Goal: Task Accomplishment & Management: Manage account settings

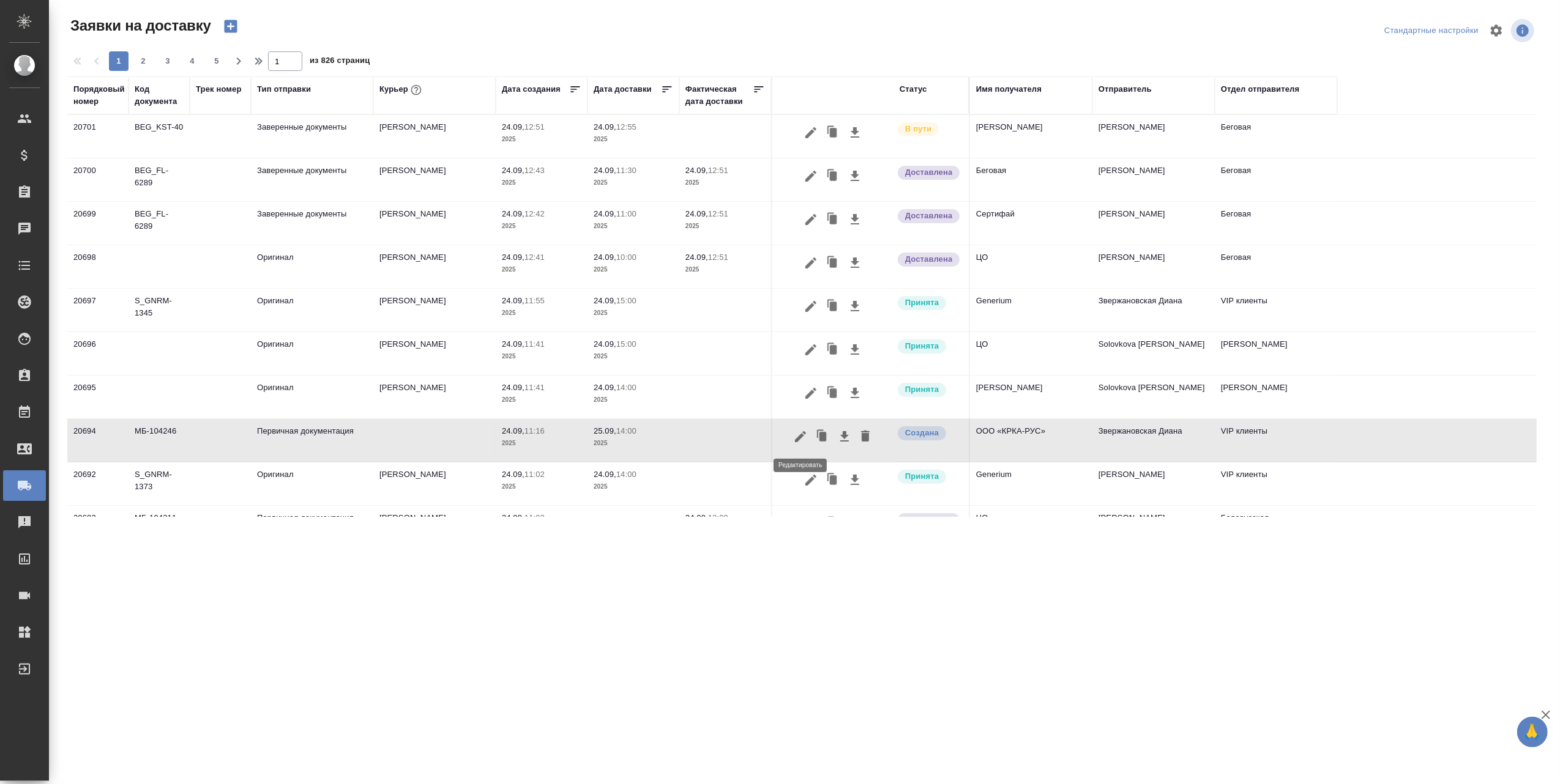
click at [794, 439] on icon "button" at bounding box center [800, 436] width 14 height 14
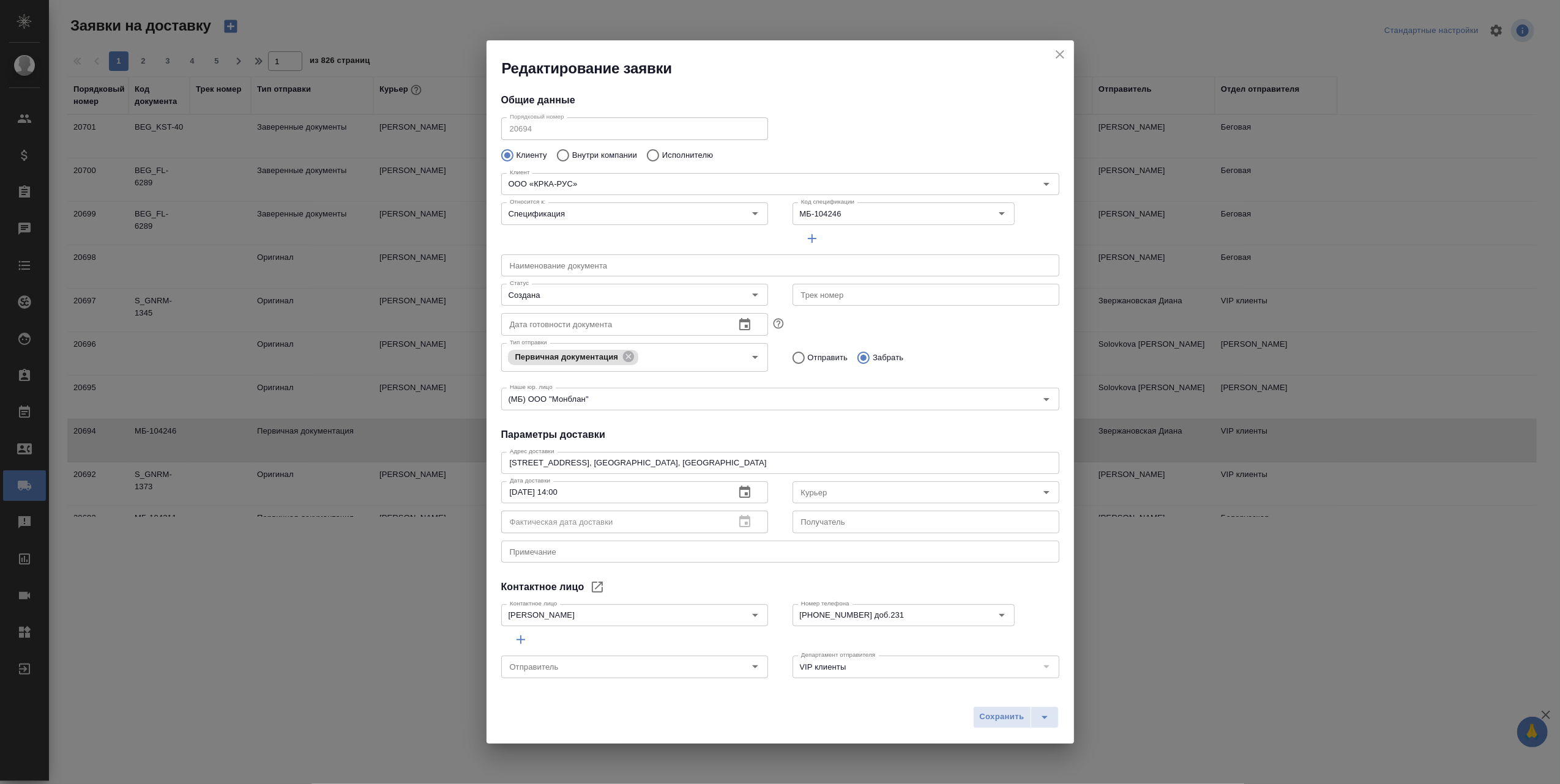
type input "Звержановская Диана"
click at [1062, 57] on icon "close" at bounding box center [1060, 54] width 9 height 9
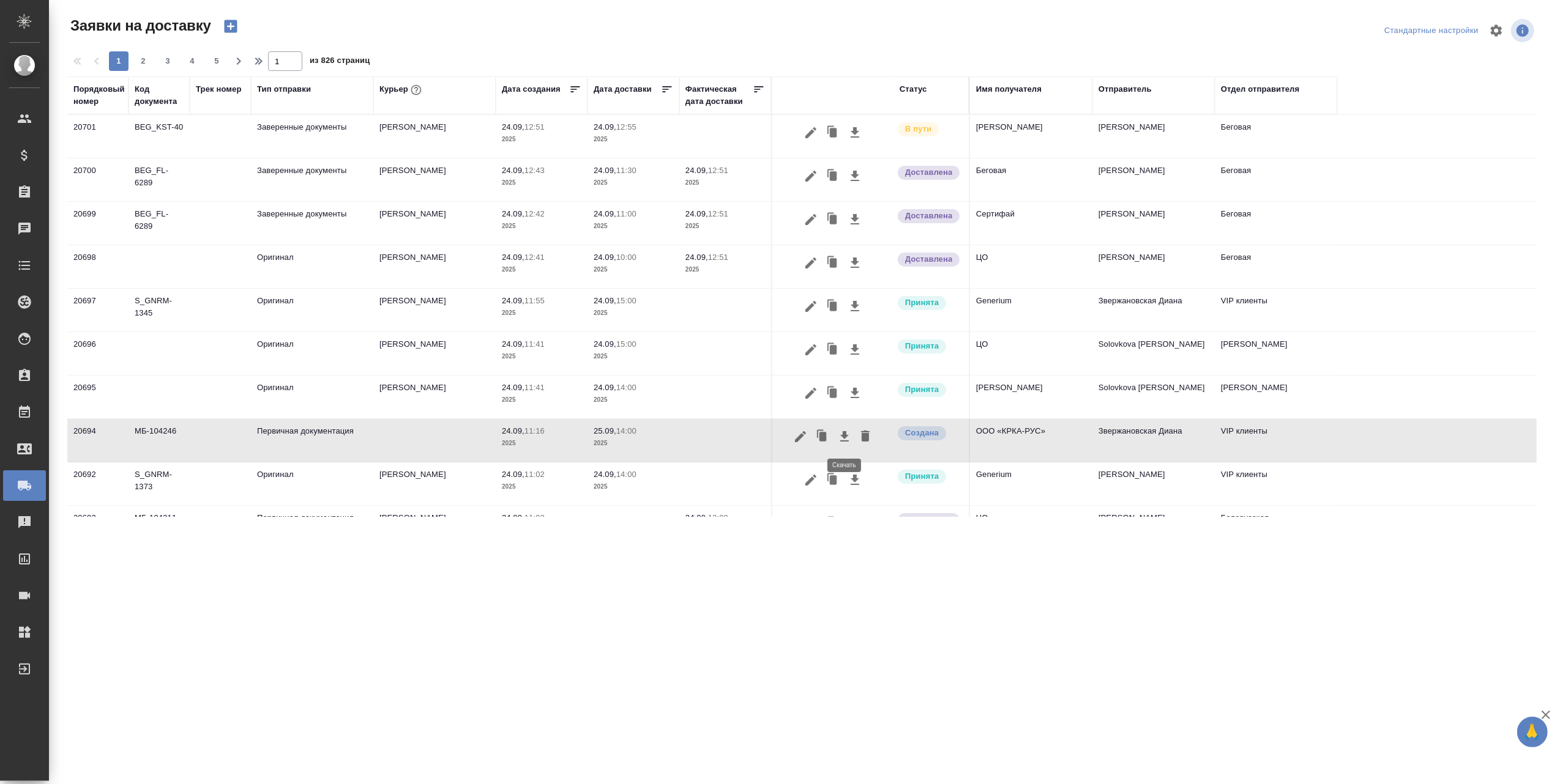
click at [841, 434] on icon "button" at bounding box center [844, 436] width 14 height 14
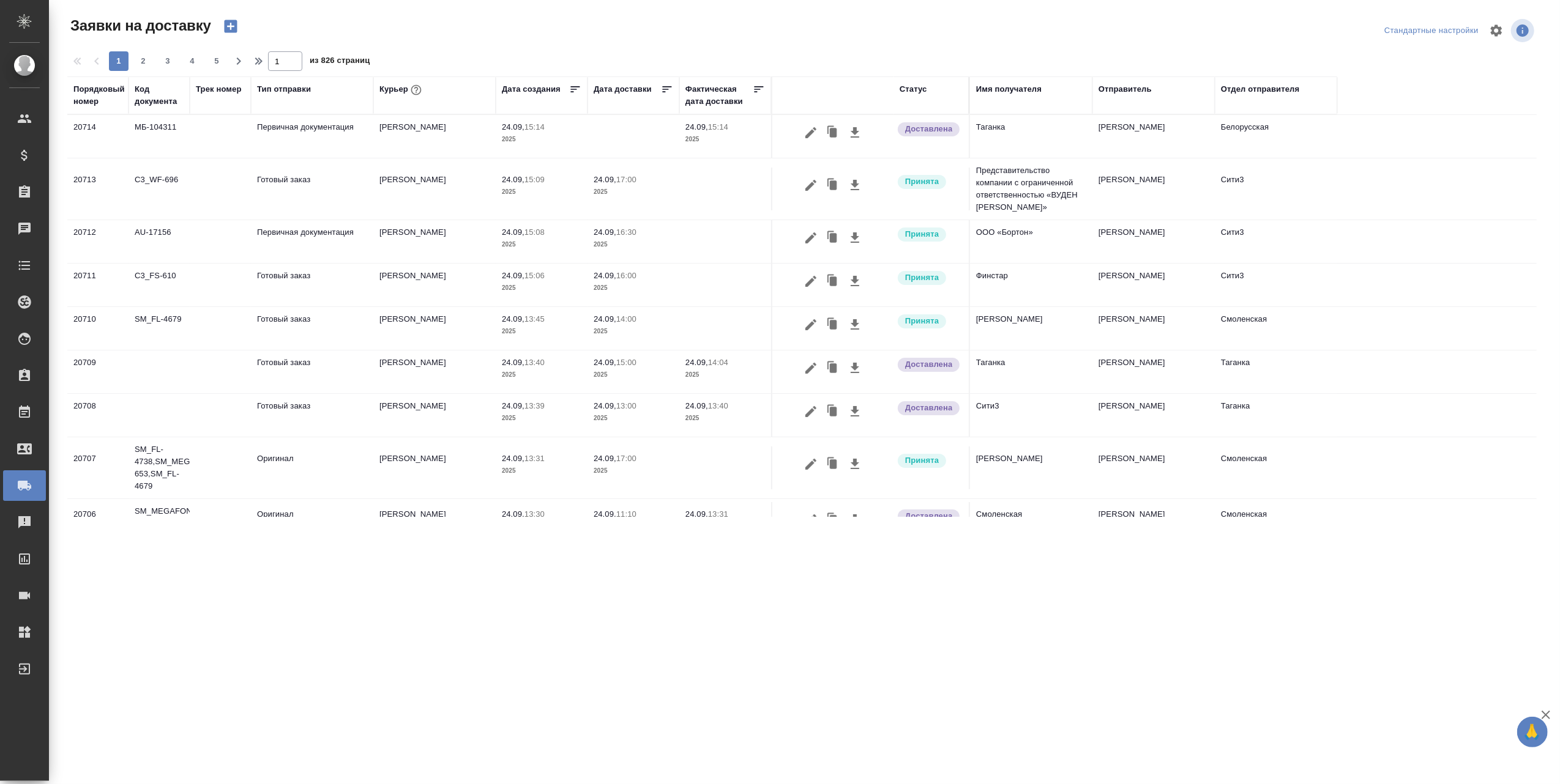
click at [962, 654] on div ".cls-1 fill:#fff; AWATERA [PERSON_NAME] Спецификации Заказы 0 Чаты Todo Проекты…" at bounding box center [780, 392] width 1560 height 784
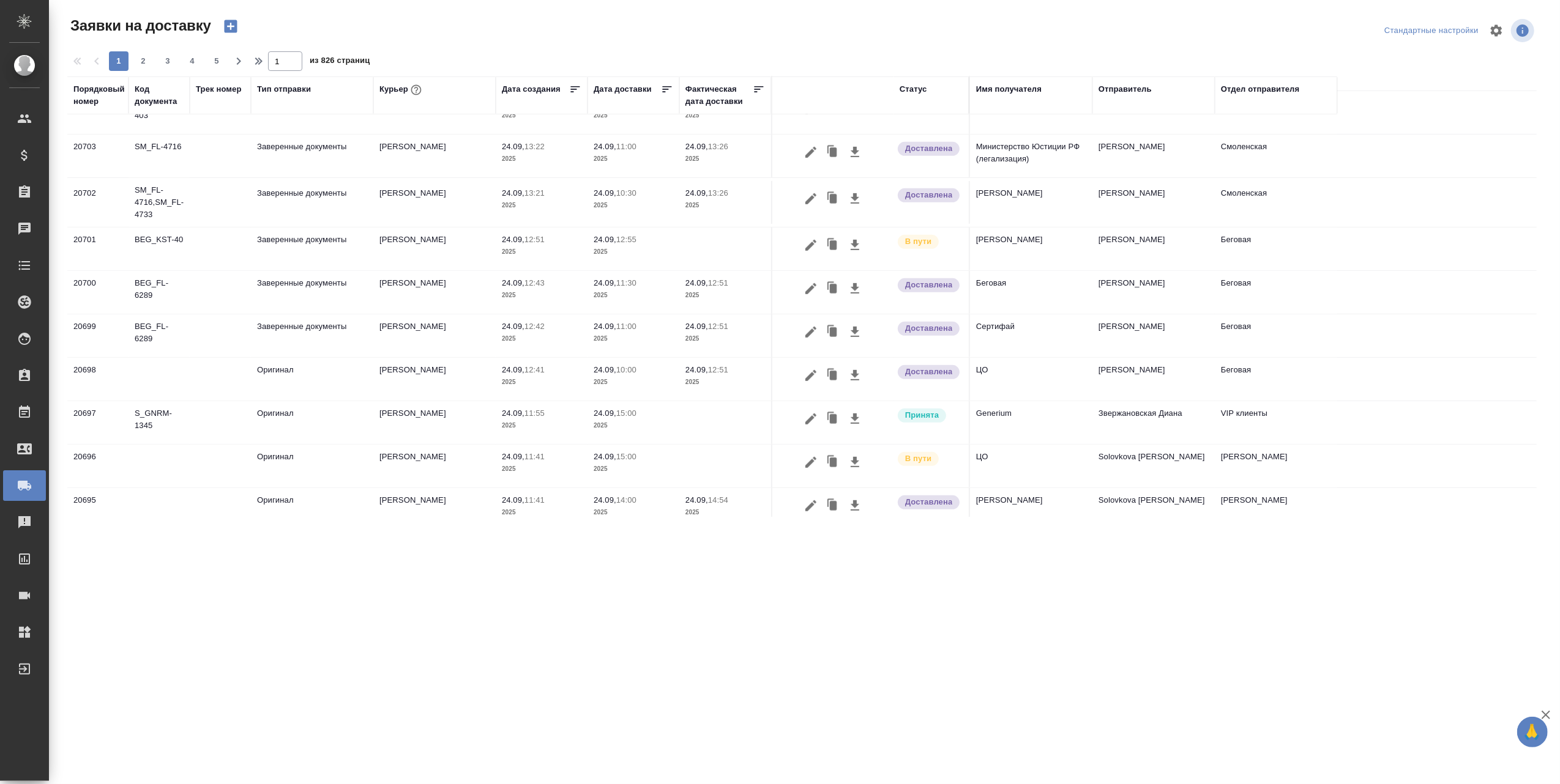
scroll to position [652, 0]
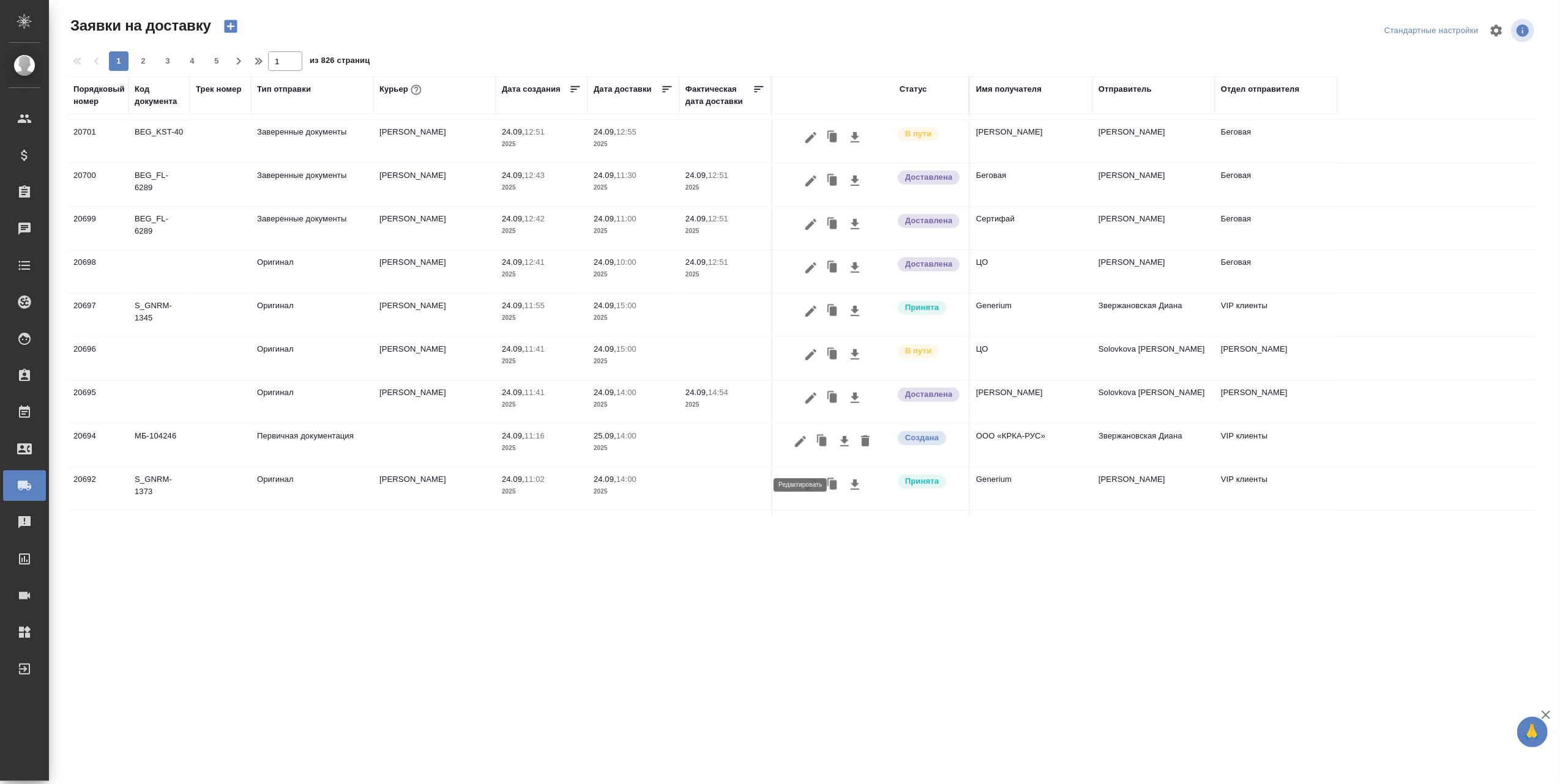
click at [800, 449] on icon "button" at bounding box center [800, 441] width 14 height 14
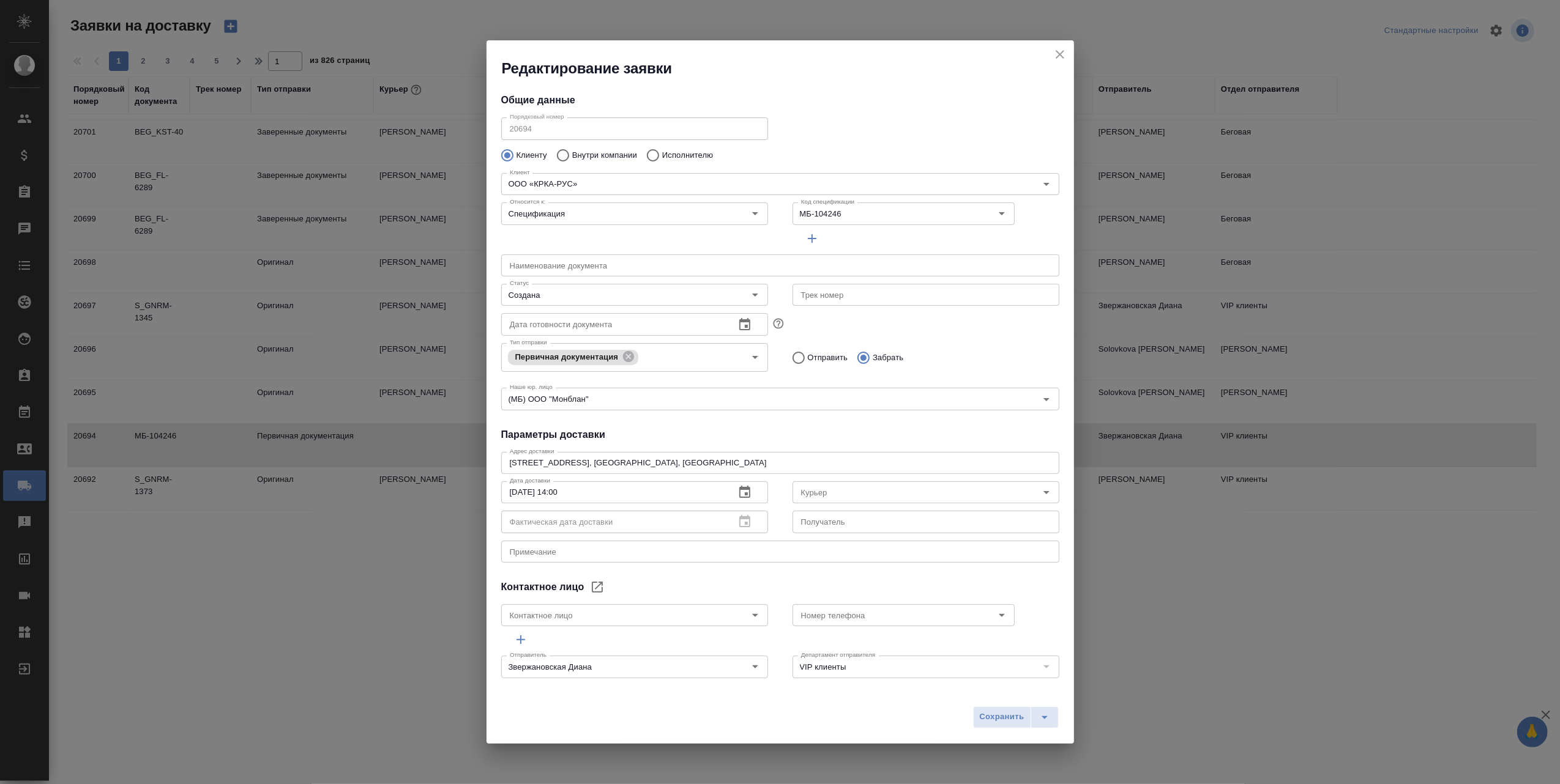
type input "[PERSON_NAME]"
type input "[PHONE_NUMBER] доб.231"
click at [1060, 54] on icon "close" at bounding box center [1060, 54] width 9 height 9
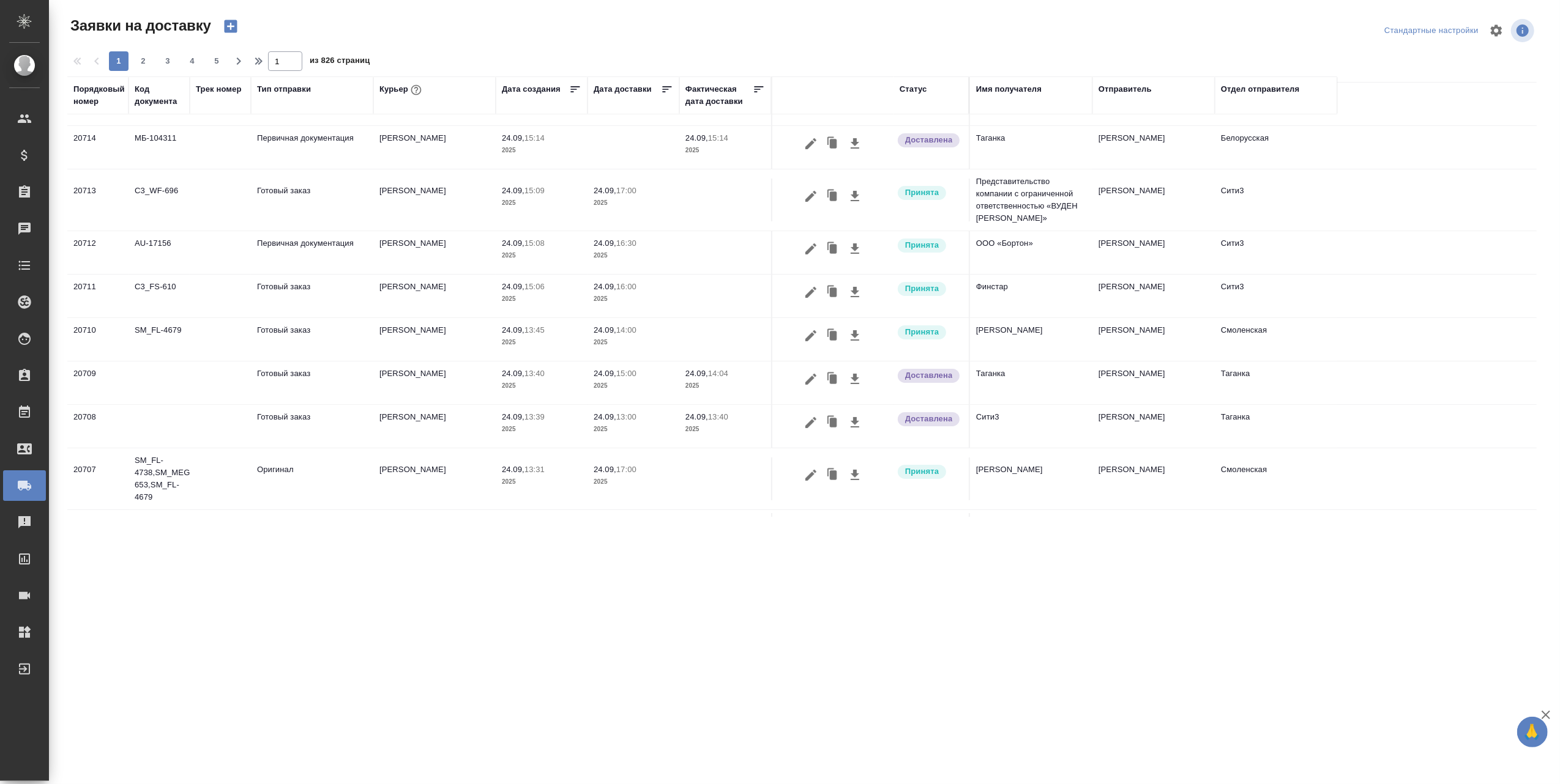
scroll to position [0, 0]
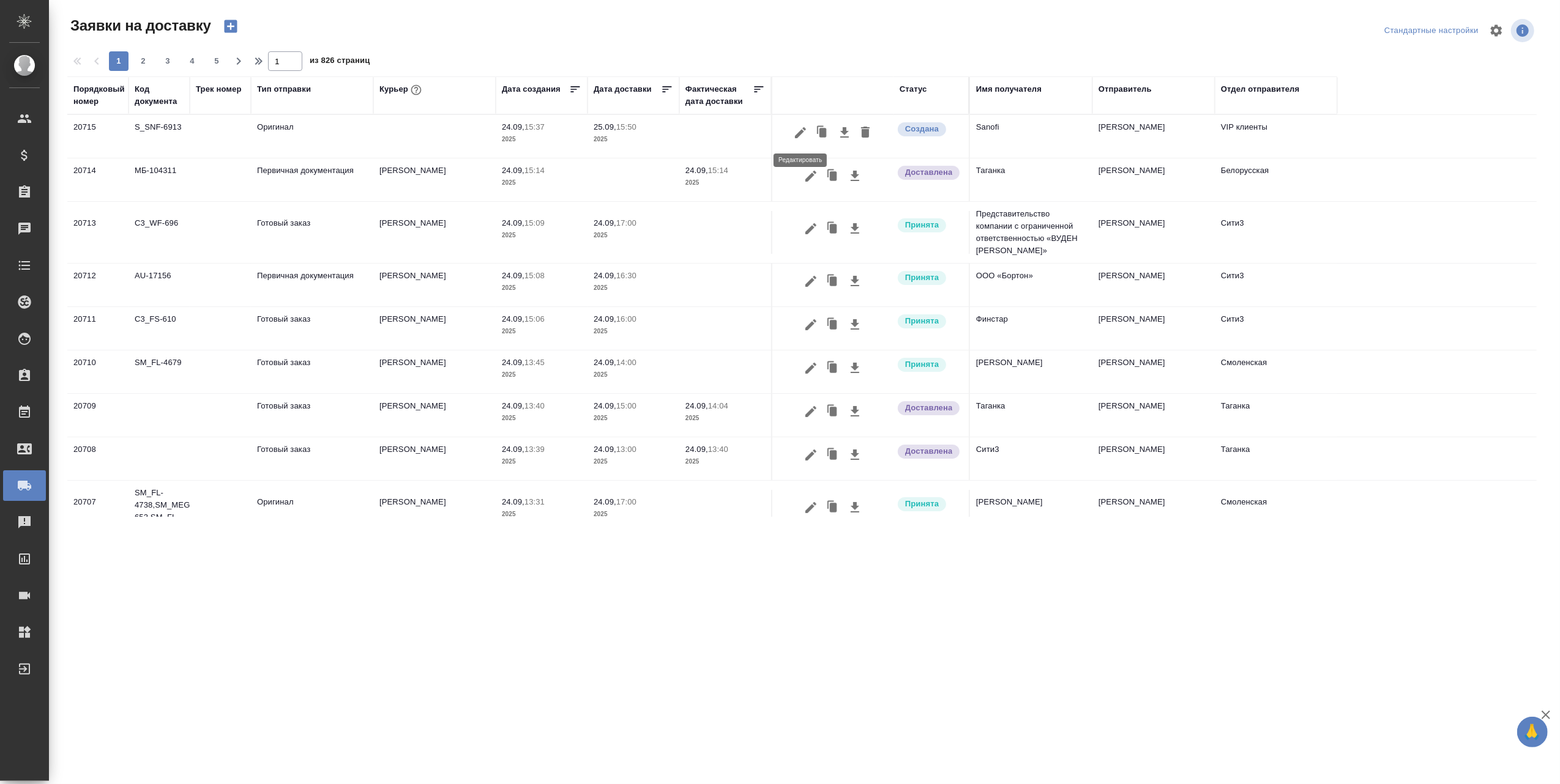
click at [801, 130] on icon "button" at bounding box center [800, 133] width 14 height 14
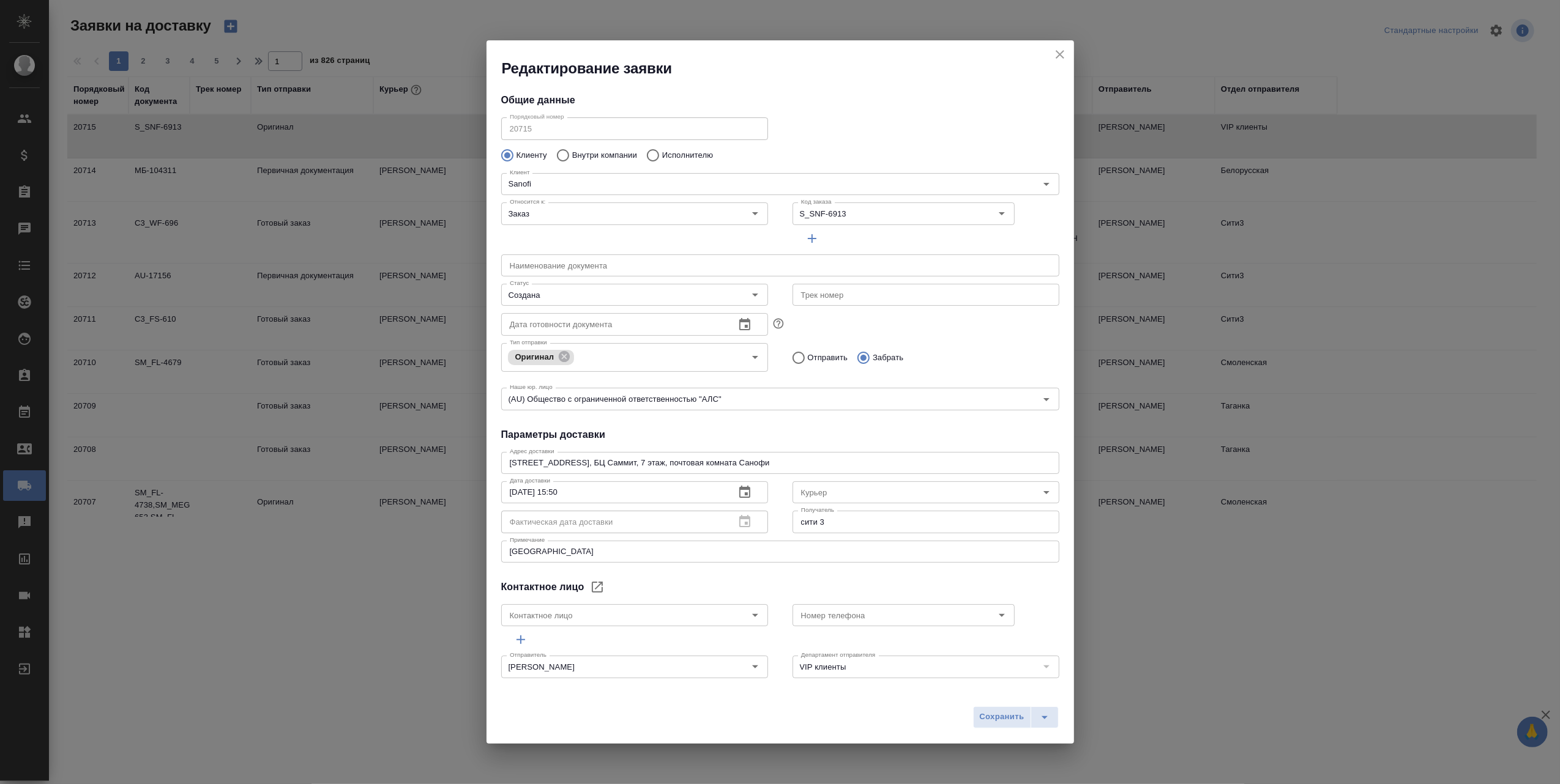
type input "KOLOKOLOVA Polina"
click at [1039, 488] on icon "Open" at bounding box center [1046, 492] width 14 height 14
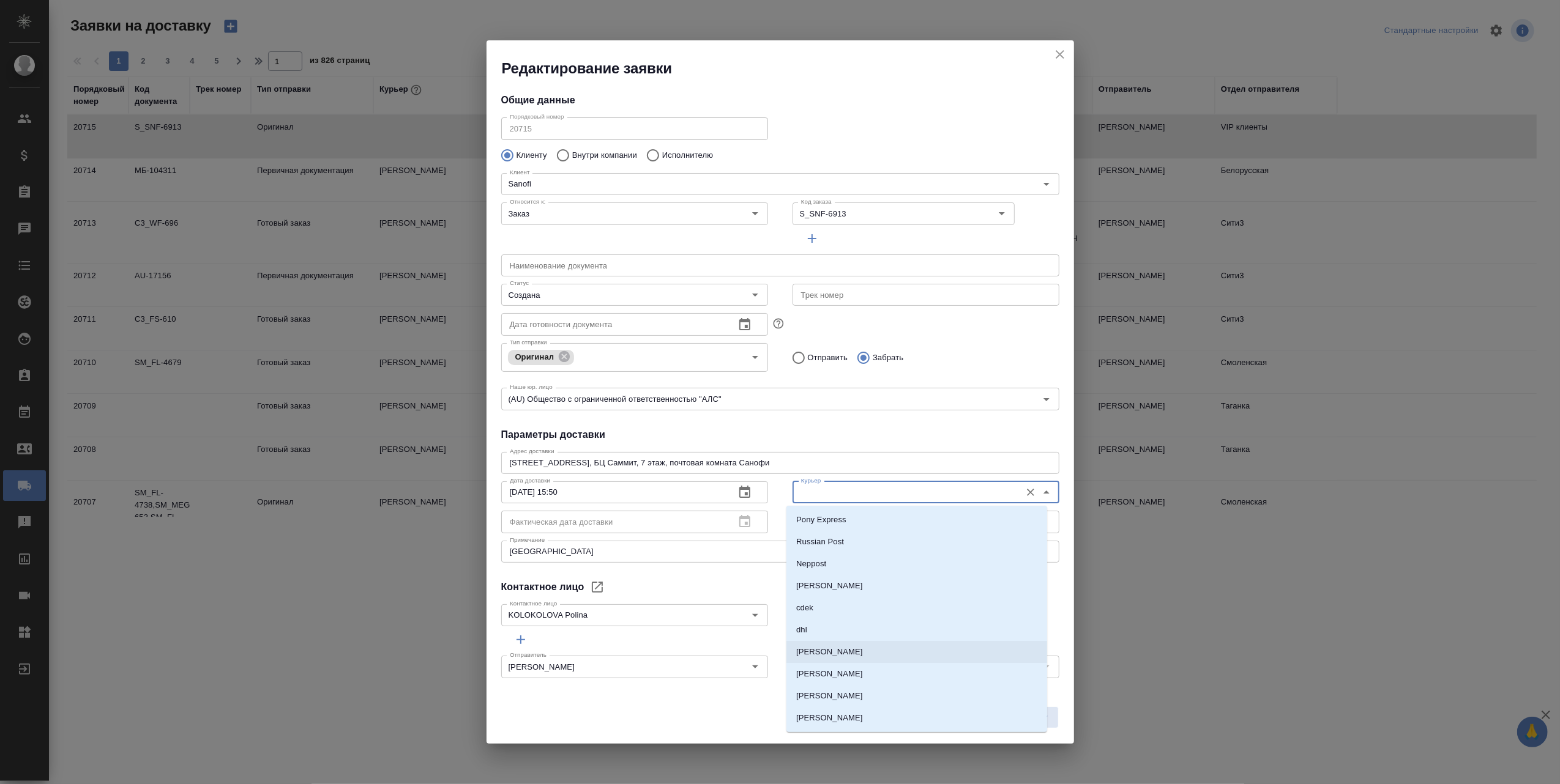
click at [841, 651] on p "[PERSON_NAME]" at bounding box center [829, 652] width 67 height 12
type input "[PERSON_NAME]"
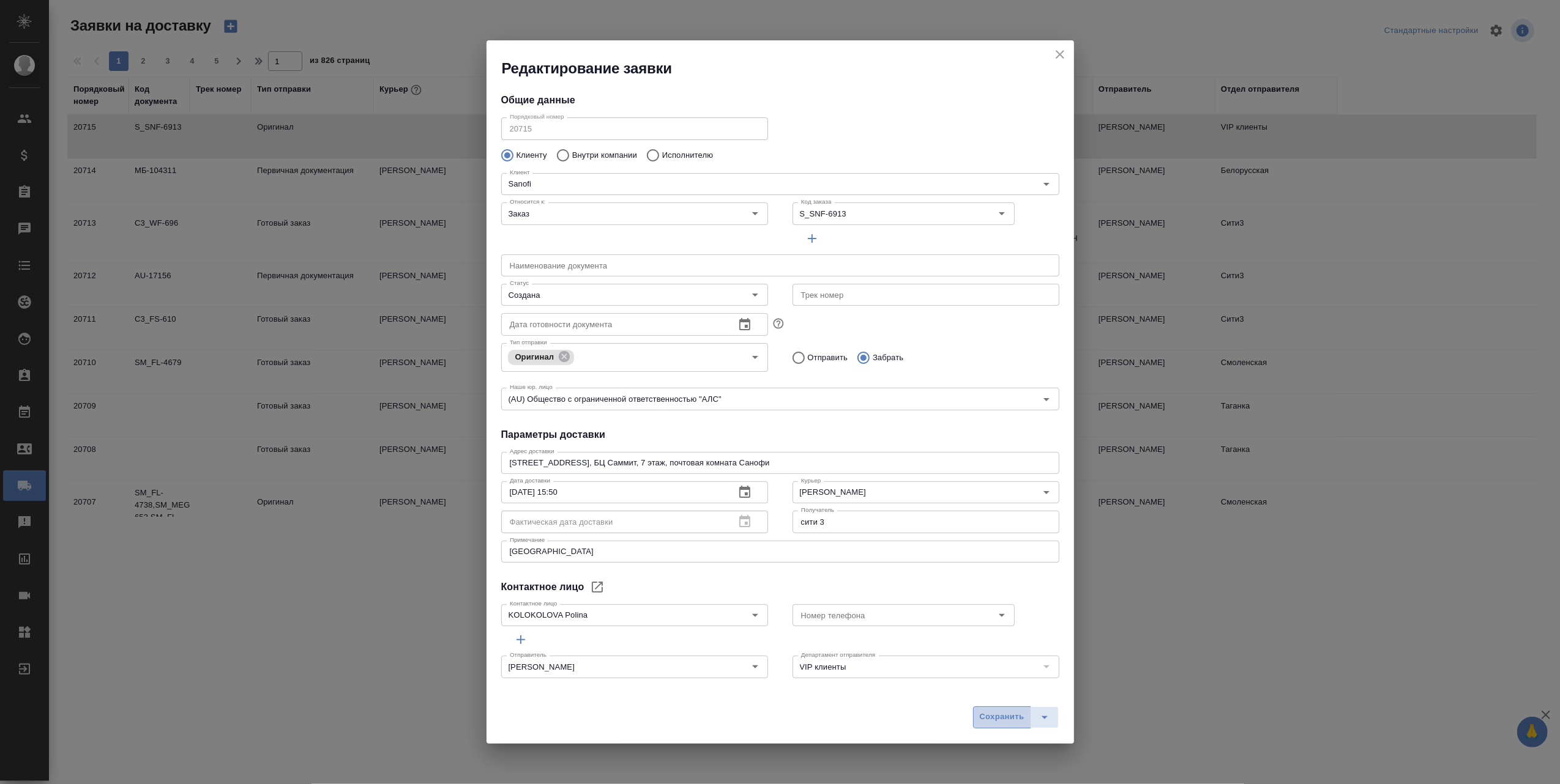
click at [994, 717] on span "Сохранить" at bounding box center [1002, 717] width 45 height 14
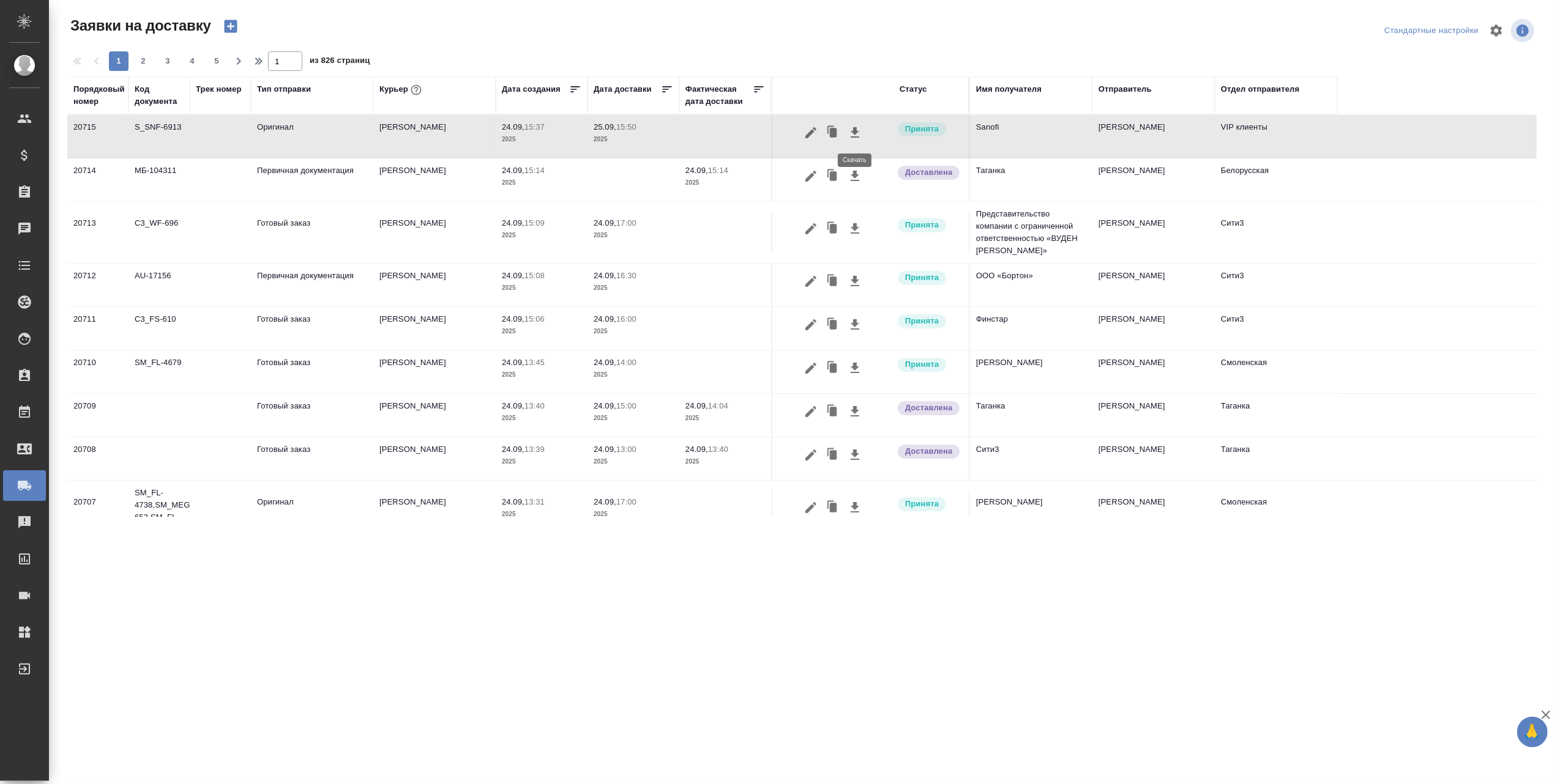
click at [852, 138] on icon "button" at bounding box center [855, 133] width 14 height 14
